Goal: Task Accomplishment & Management: Manage account settings

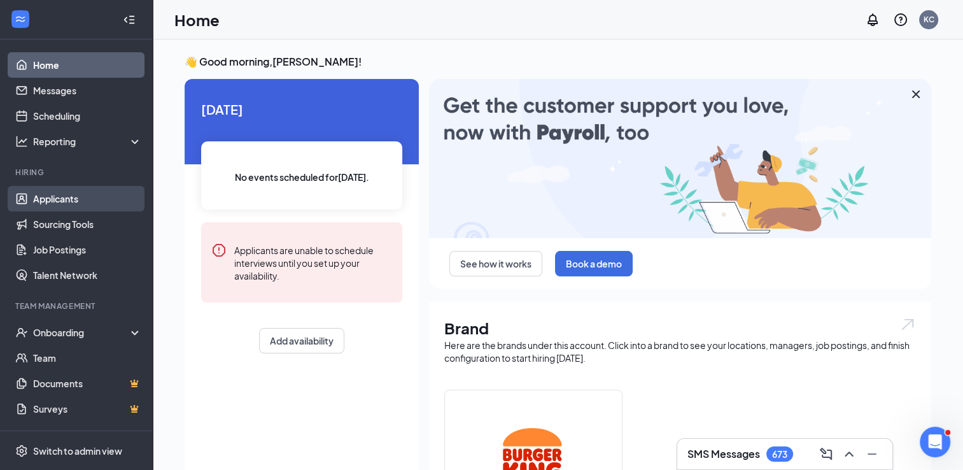
click at [61, 195] on link "Applicants" at bounding box center [87, 198] width 109 height 25
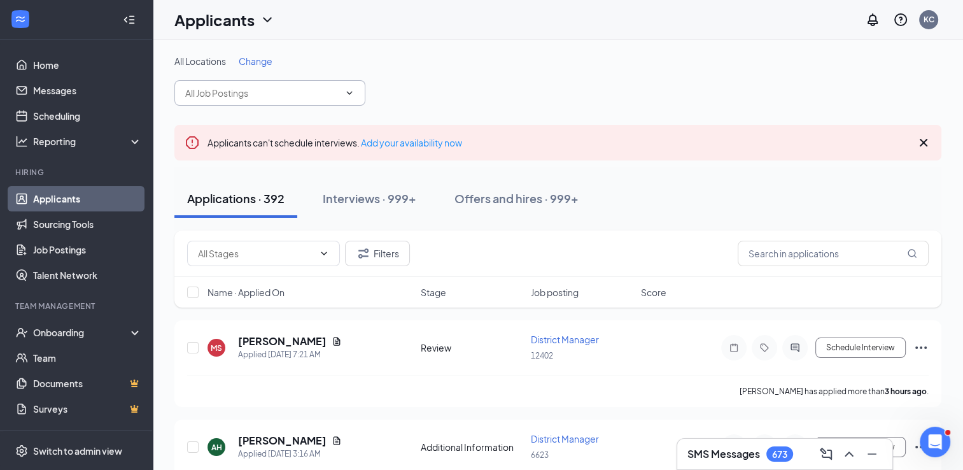
click at [234, 92] on input "text" at bounding box center [262, 93] width 154 height 14
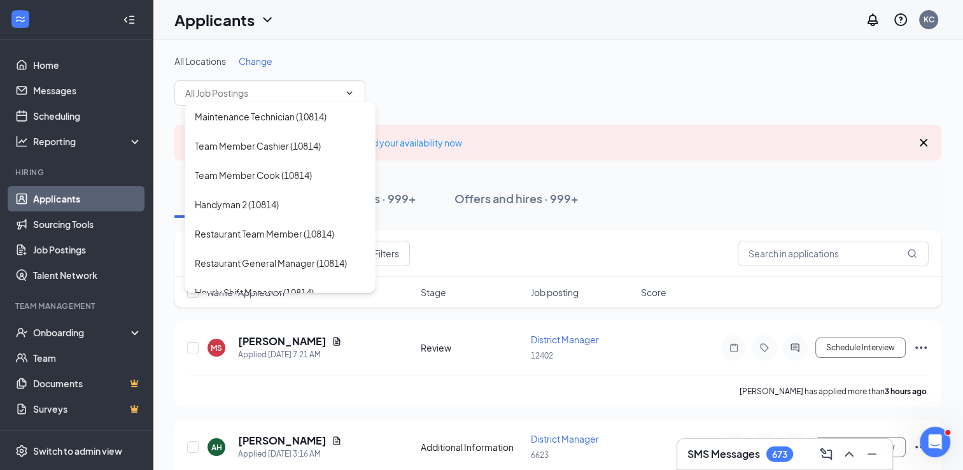
click at [498, 67] on div "All Locations Change Maintenance Technician (10814) Team Member Cashier (10814)…" at bounding box center [557, 80] width 767 height 51
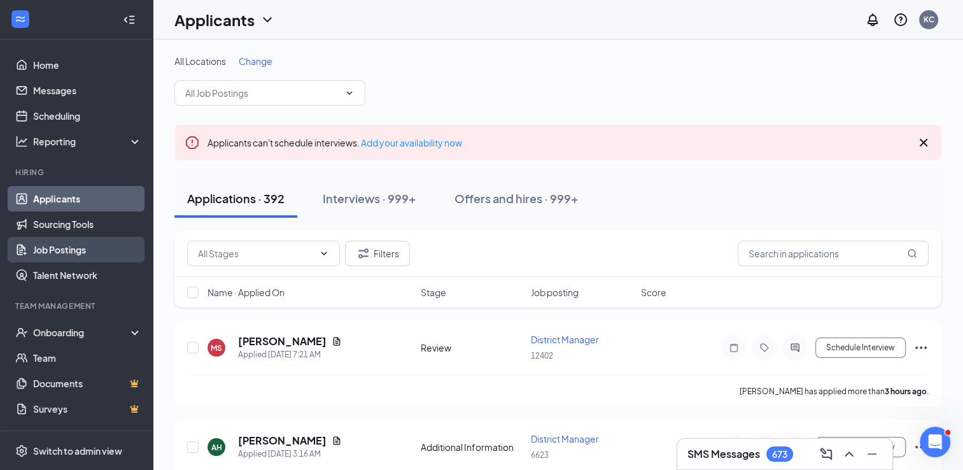
click at [79, 252] on link "Job Postings" at bounding box center [87, 249] width 109 height 25
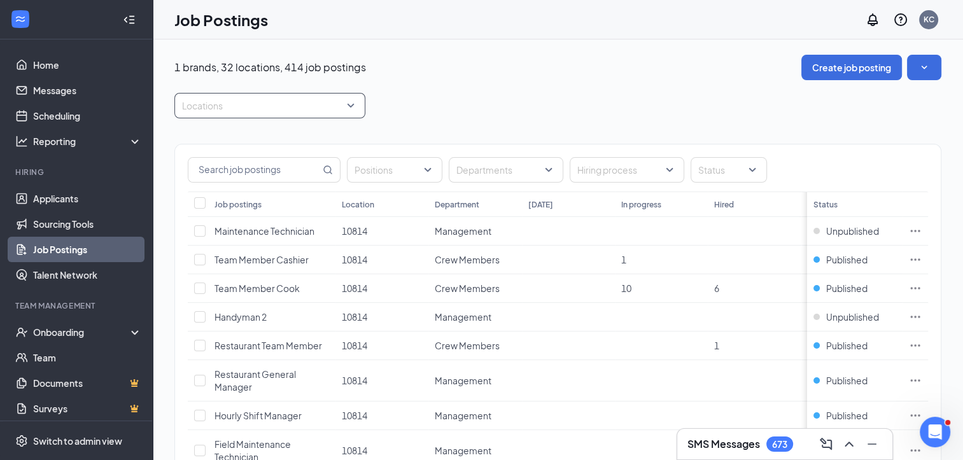
click at [226, 111] on div at bounding box center [264, 106] width 172 height 20
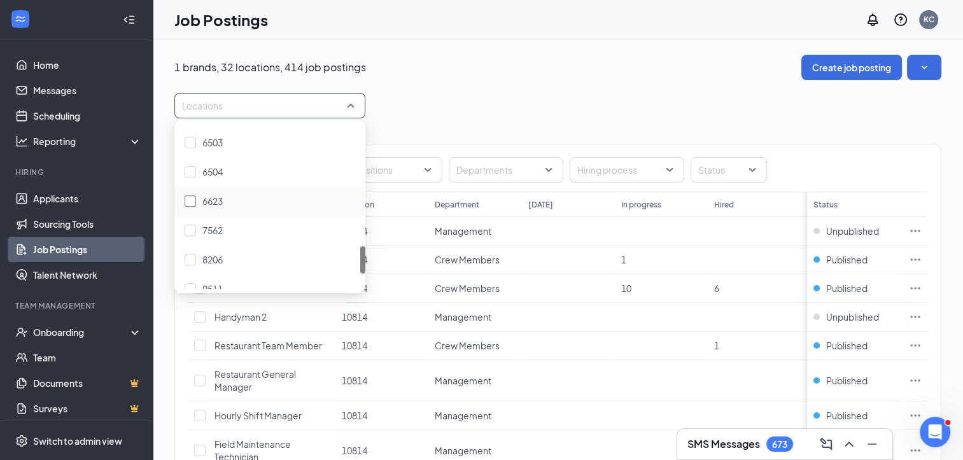
scroll to position [804, 0]
click at [188, 271] on div at bounding box center [190, 273] width 11 height 11
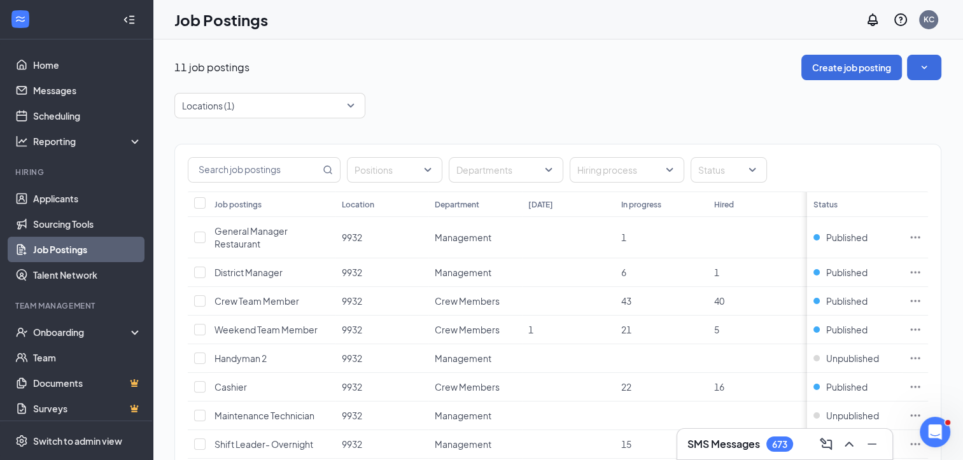
click at [472, 55] on div "11 job postings Create job posting" at bounding box center [557, 67] width 767 height 25
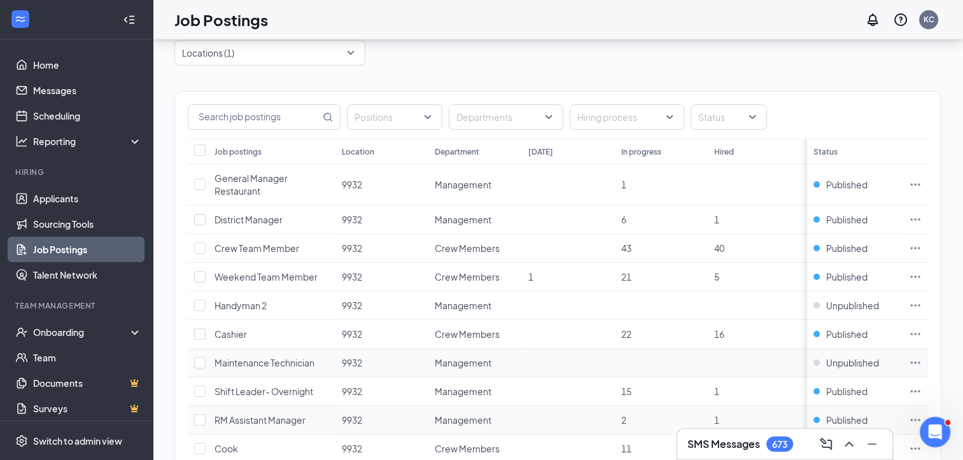
scroll to position [48, 0]
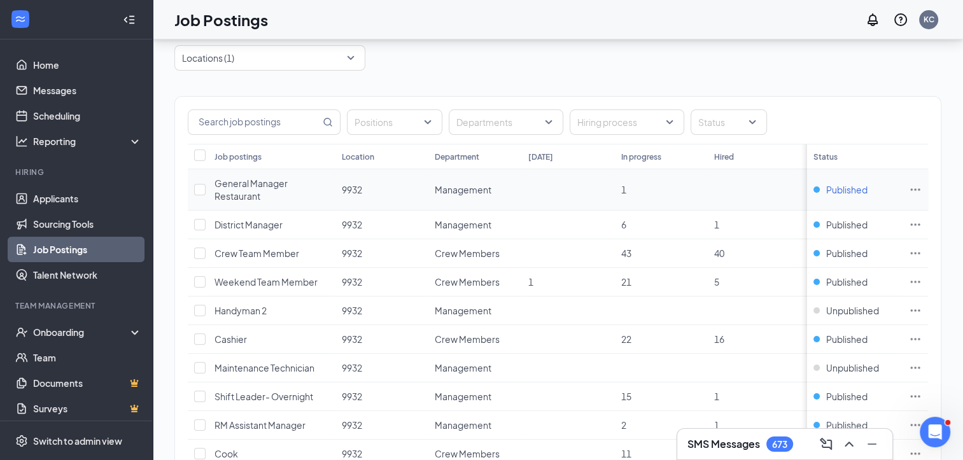
click at [856, 187] on span "Published" at bounding box center [847, 189] width 41 height 13
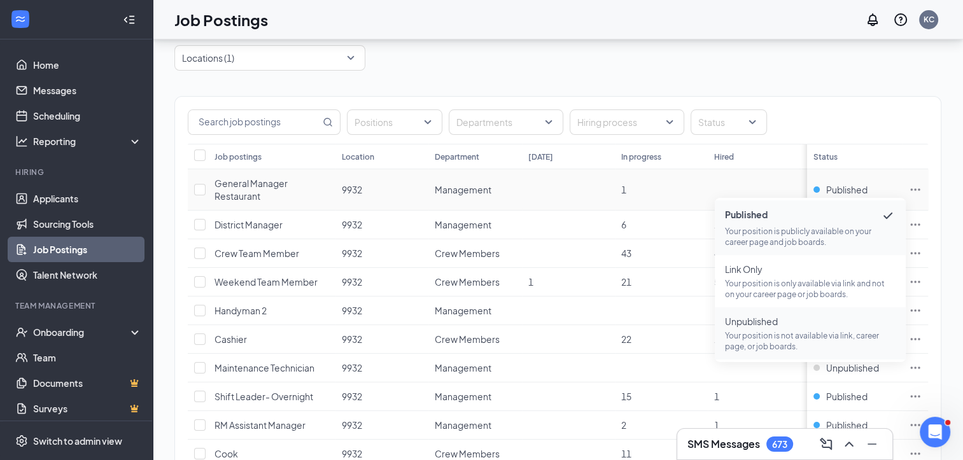
click at [782, 328] on span "Unpublished Your position is not available via link, career page, or job boards." at bounding box center [810, 333] width 171 height 37
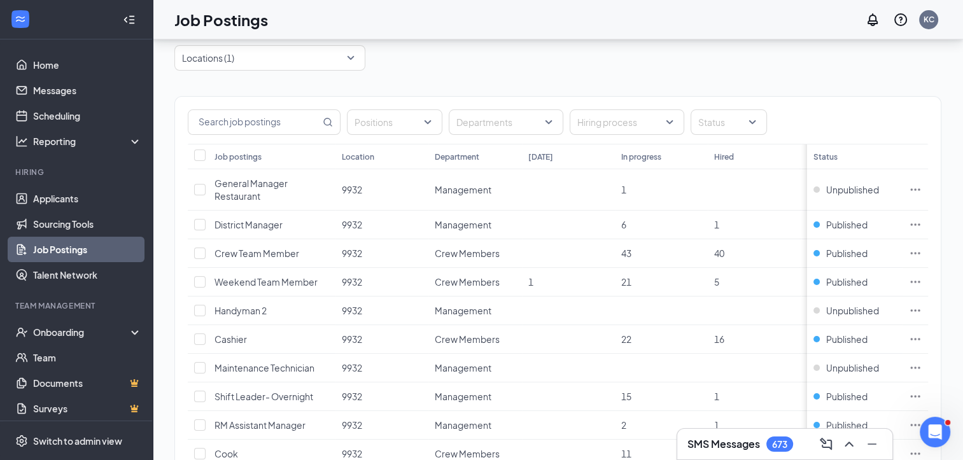
click at [412, 68] on div "Locations (1)" at bounding box center [557, 57] width 767 height 25
click at [244, 60] on div at bounding box center [264, 58] width 172 height 20
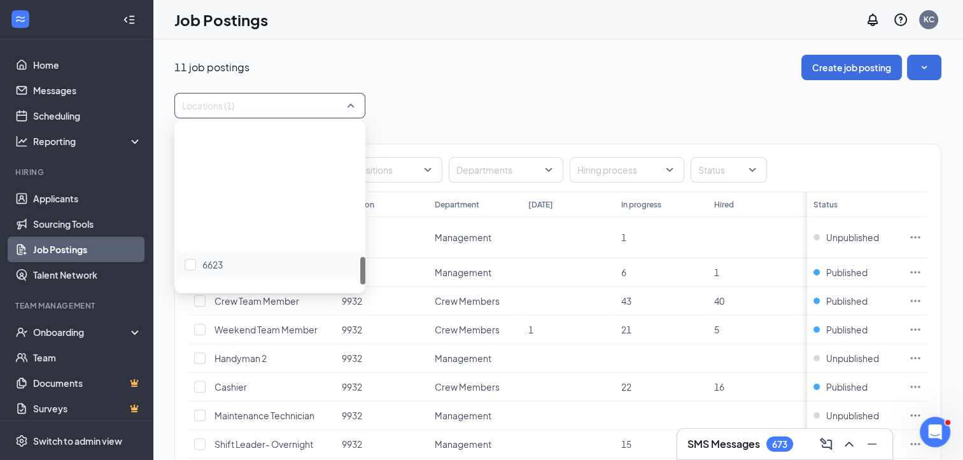
scroll to position [804, 0]
click at [187, 274] on img at bounding box center [190, 273] width 6 height 5
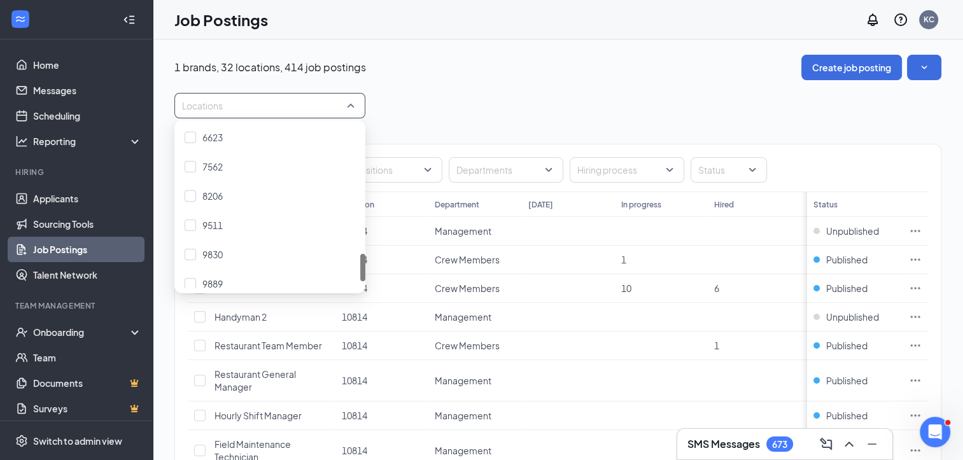
scroll to position [700, 0]
click at [188, 172] on div at bounding box center [190, 171] width 11 height 11
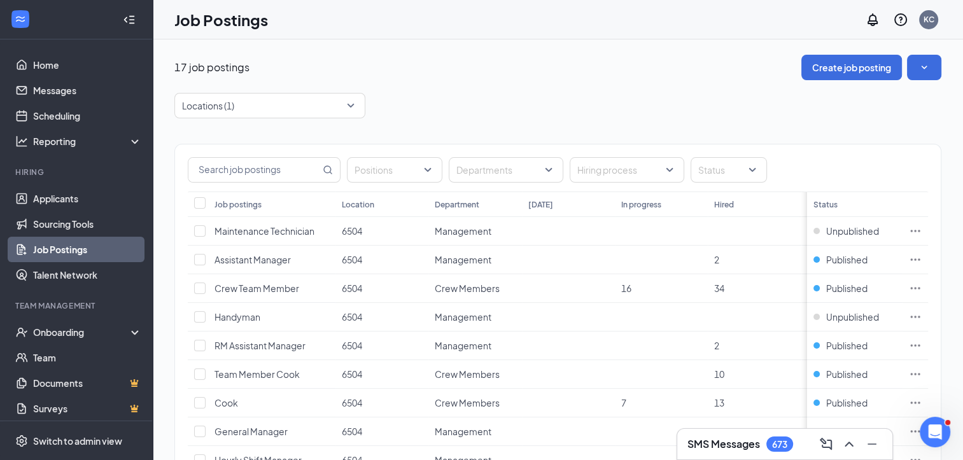
click at [587, 59] on div "17 job postings Create job posting" at bounding box center [557, 67] width 767 height 25
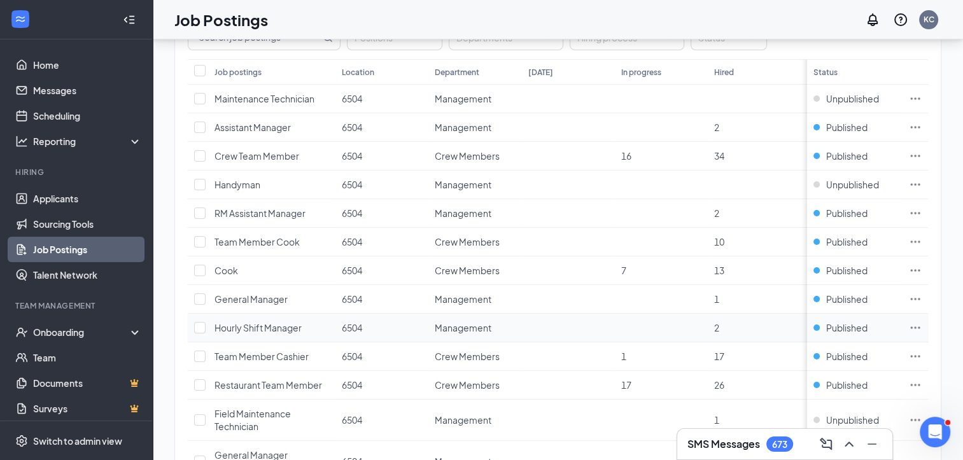
scroll to position [127, 0]
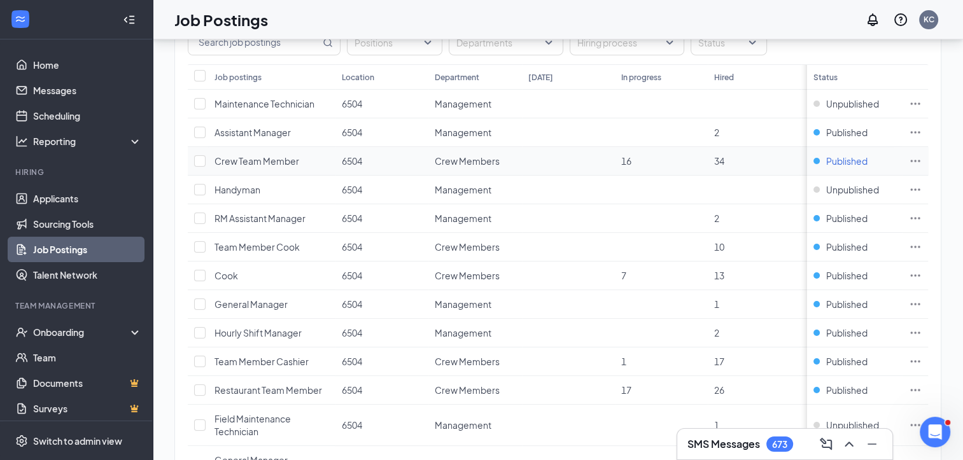
click at [861, 159] on span "Published" at bounding box center [847, 161] width 41 height 13
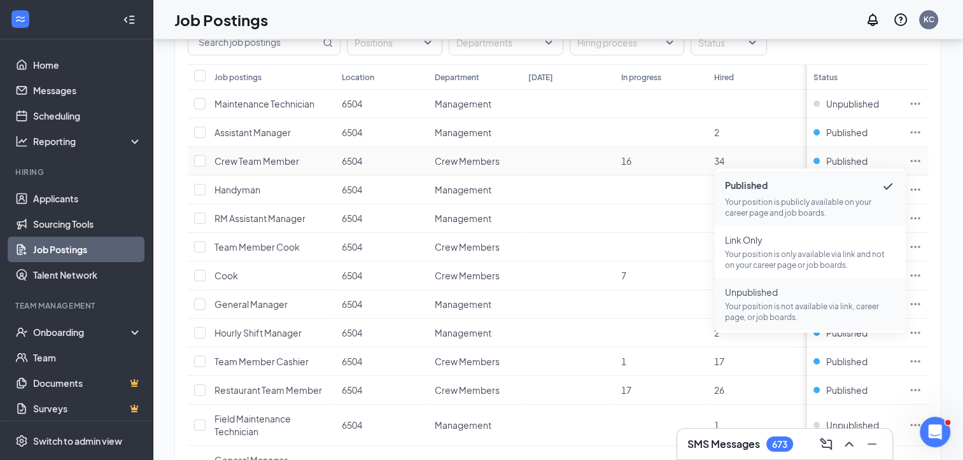
click at [751, 293] on span "Unpublished" at bounding box center [810, 292] width 171 height 13
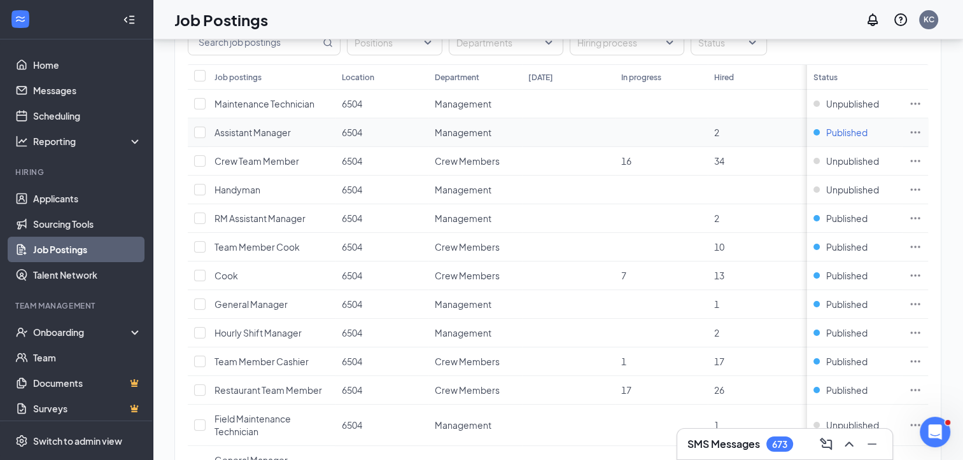
click at [853, 132] on span "Published" at bounding box center [847, 132] width 41 height 13
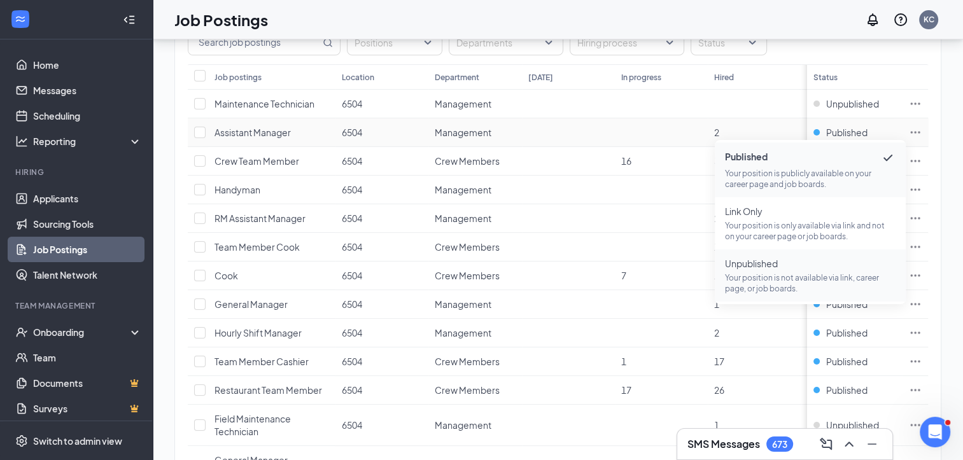
click at [769, 264] on span "Unpublished" at bounding box center [810, 263] width 171 height 13
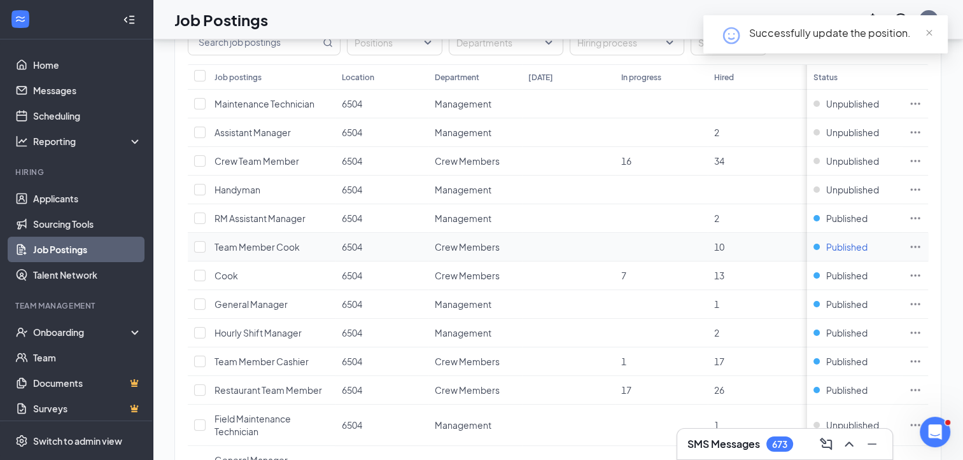
click at [845, 247] on span "Published" at bounding box center [847, 247] width 41 height 13
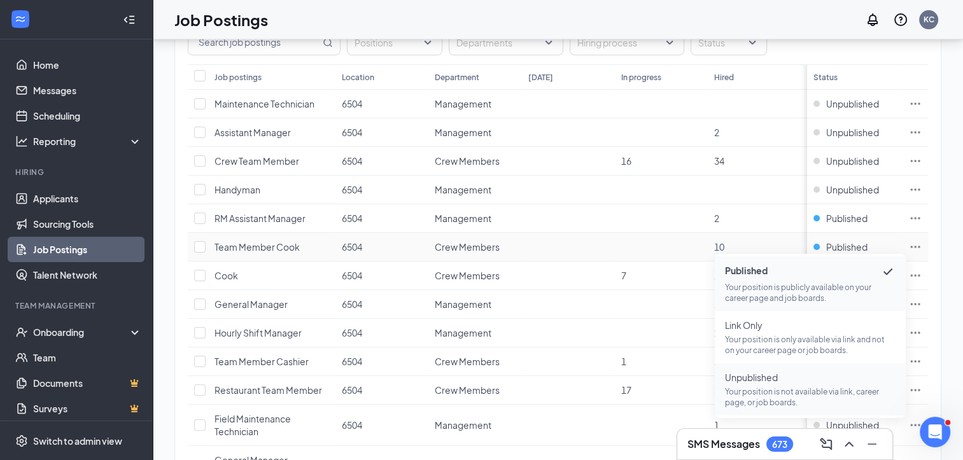
click at [759, 384] on span "Unpublished Your position is not available via link, career page, or job boards." at bounding box center [810, 389] width 171 height 37
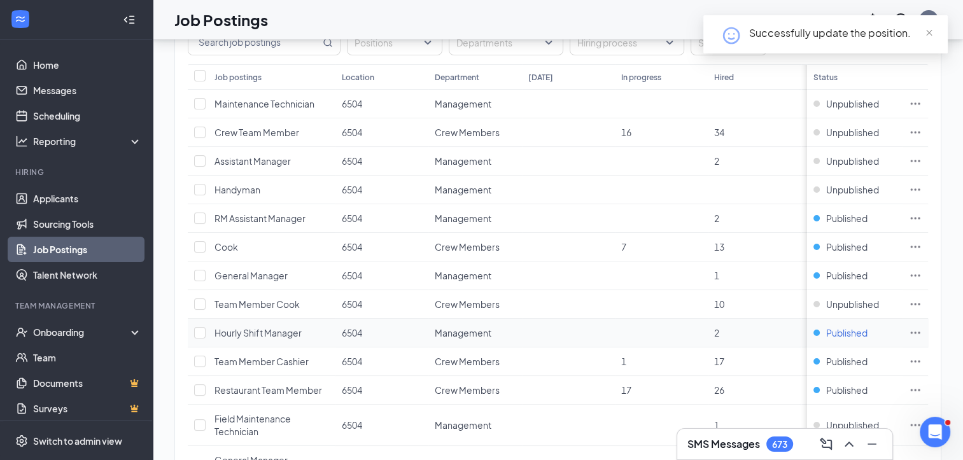
click at [837, 327] on span "Published" at bounding box center [847, 333] width 41 height 13
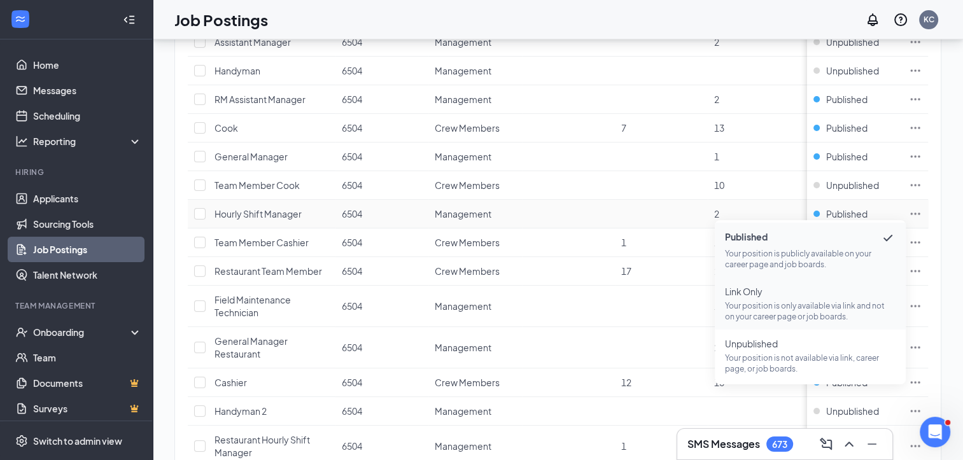
scroll to position [255, 0]
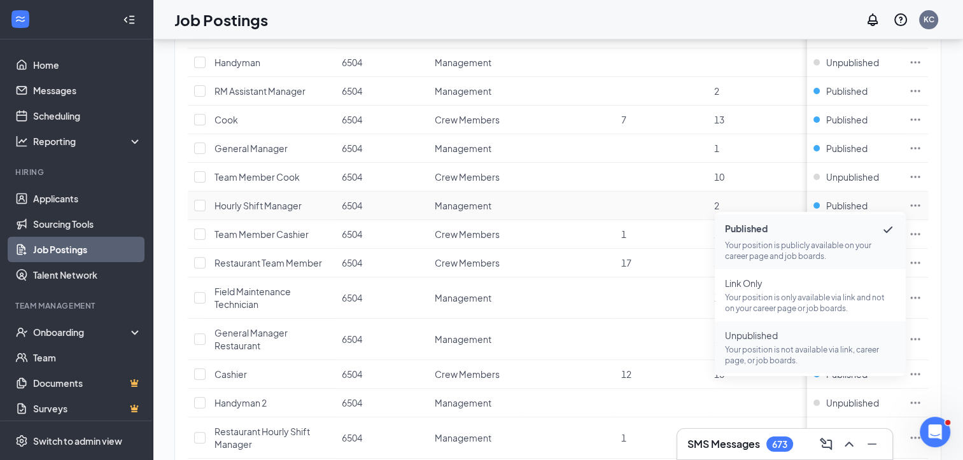
click at [762, 333] on span "Unpublished" at bounding box center [810, 335] width 171 height 13
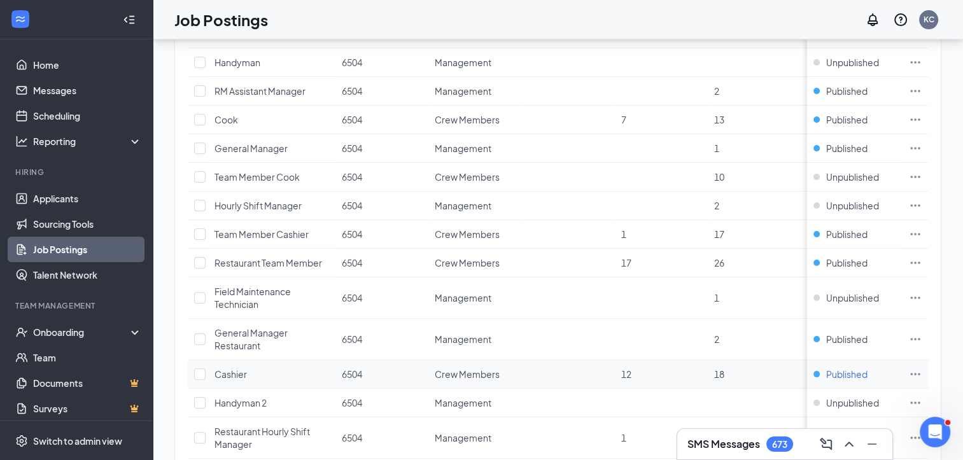
click at [846, 372] on span "Published" at bounding box center [847, 374] width 41 height 13
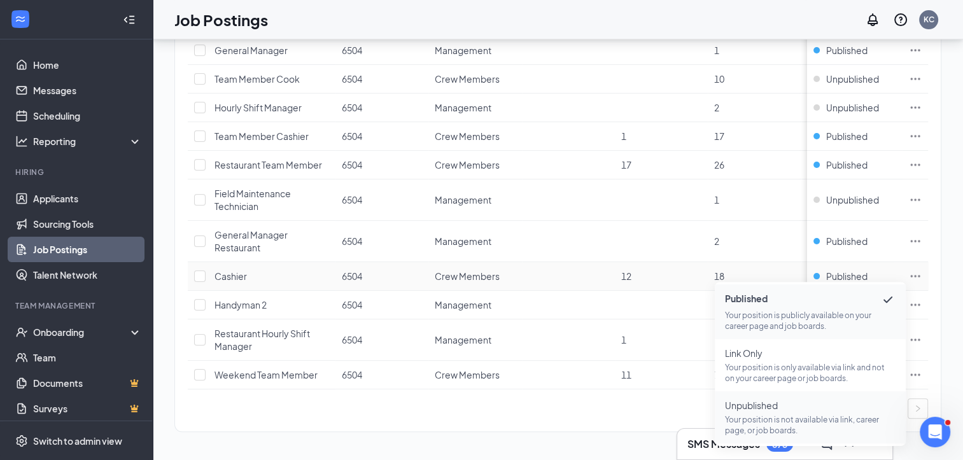
scroll to position [359, 0]
click at [773, 399] on span "Unpublished" at bounding box center [810, 405] width 171 height 13
